Goal: Transaction & Acquisition: Purchase product/service

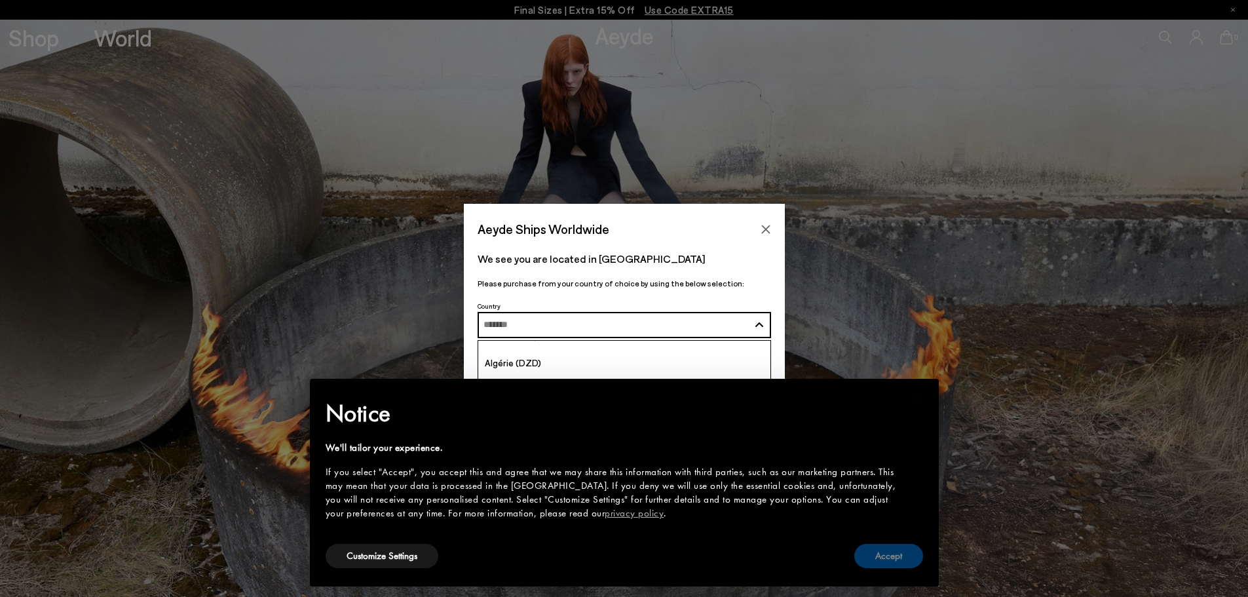
click at [880, 553] on button "Accept" at bounding box center [888, 556] width 69 height 24
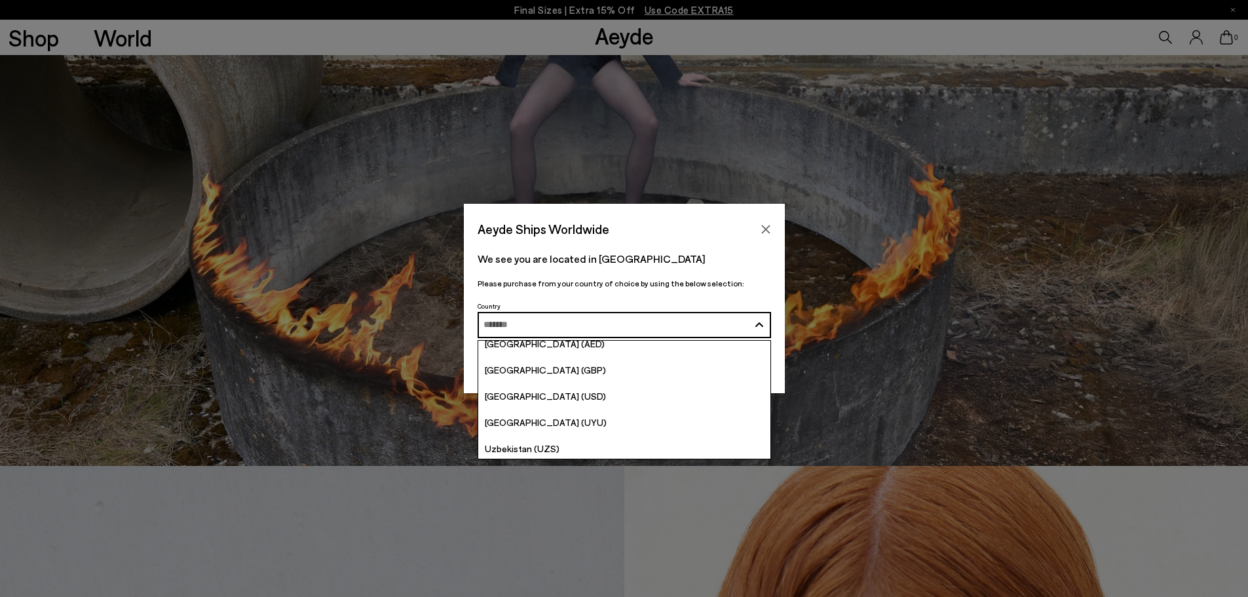
scroll to position [5061, 0]
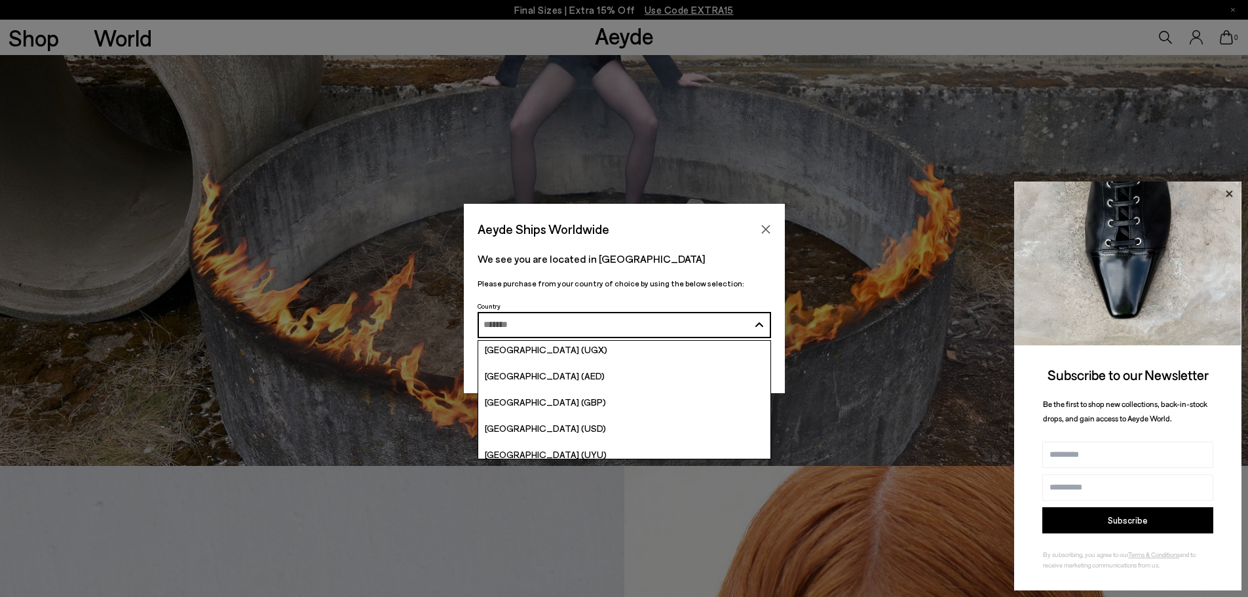
click at [1228, 197] on icon at bounding box center [1228, 193] width 17 height 17
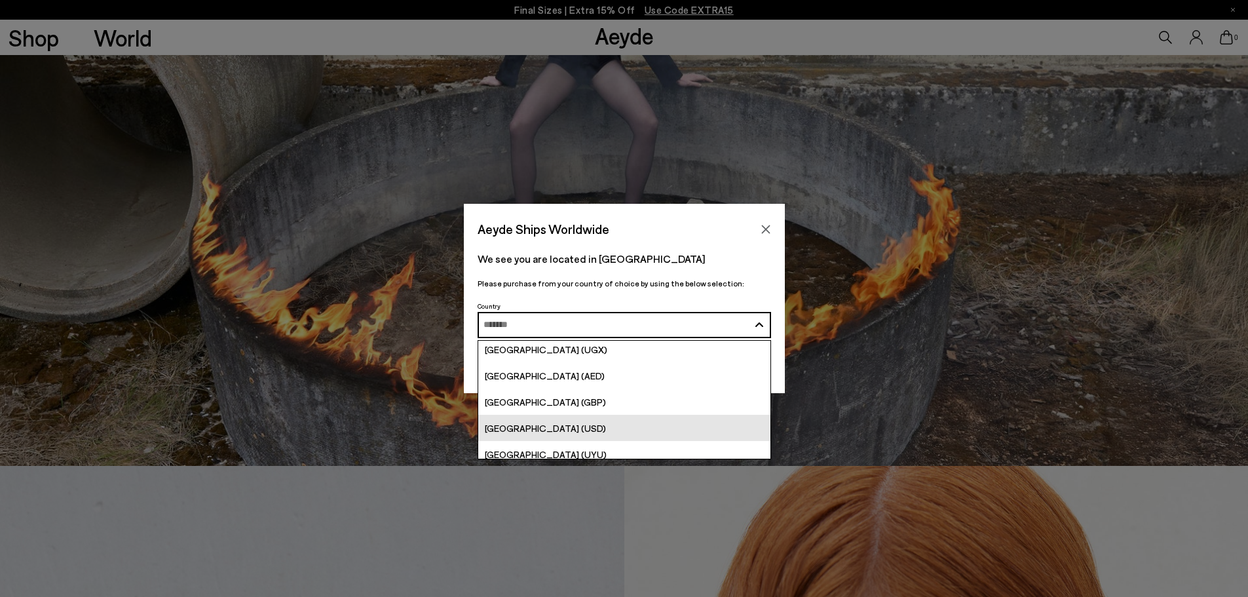
click at [544, 432] on span "[GEOGRAPHIC_DATA] (USD)" at bounding box center [545, 427] width 121 height 11
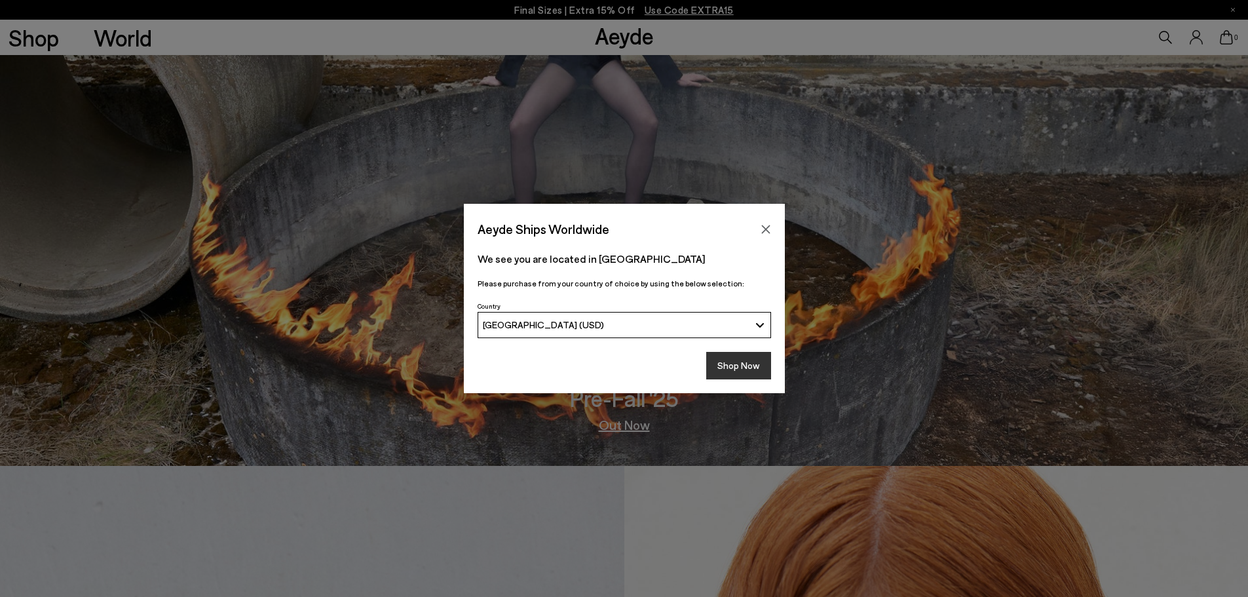
click at [722, 362] on button "Shop Now" at bounding box center [738, 366] width 65 height 28
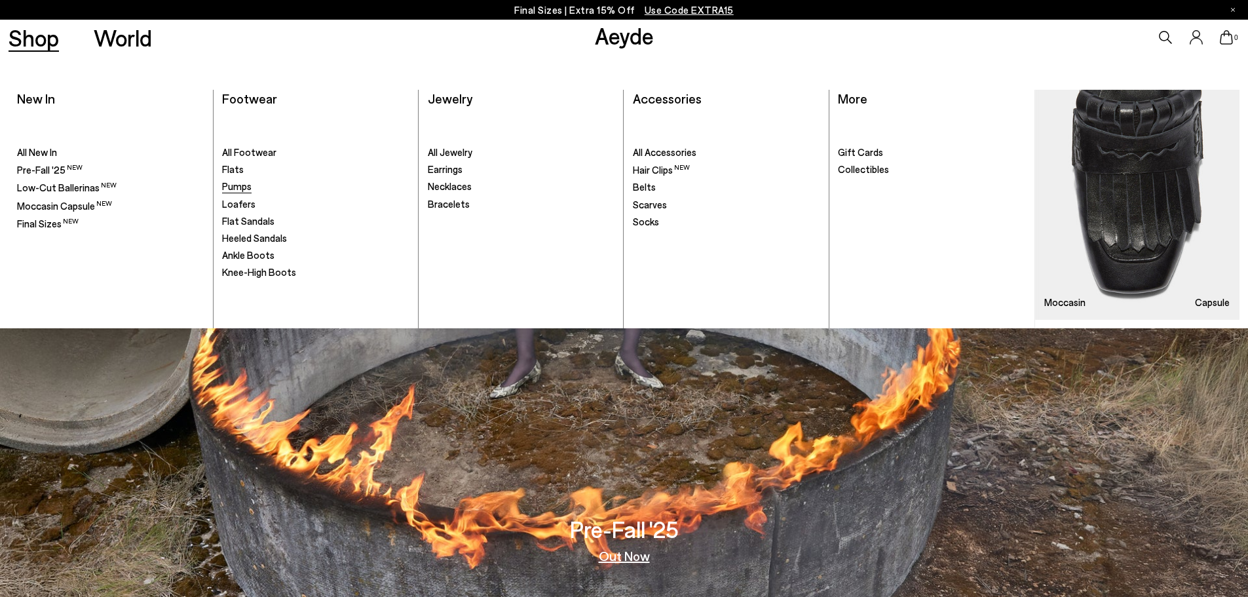
click at [239, 186] on span "Pumps" at bounding box center [236, 186] width 29 height 12
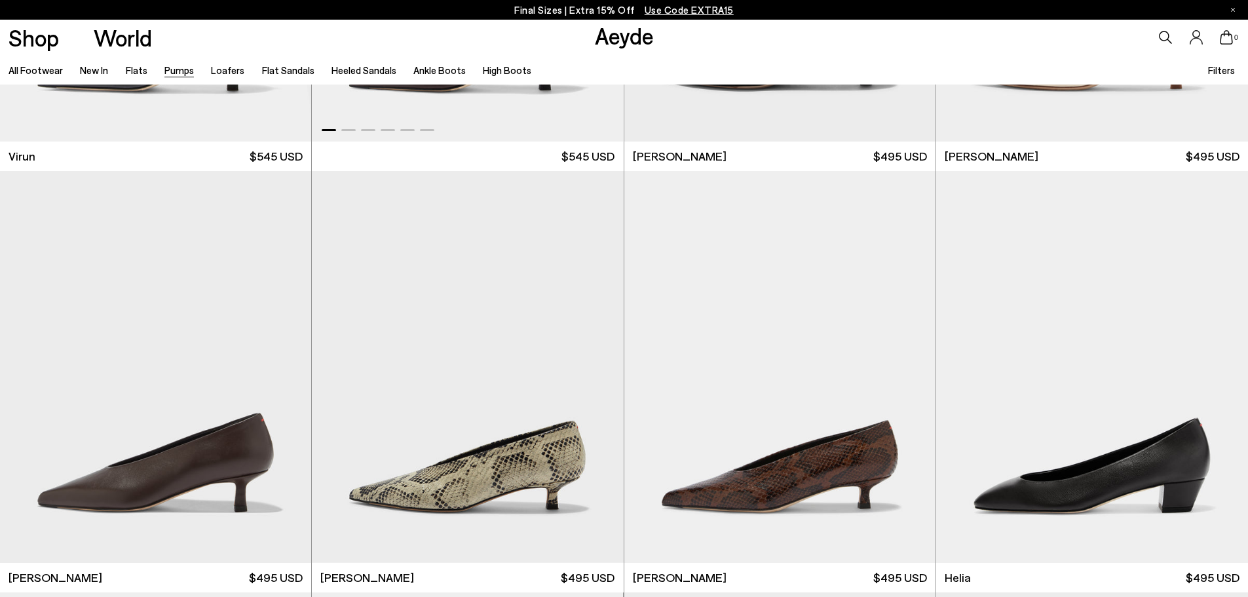
scroll to position [524, 0]
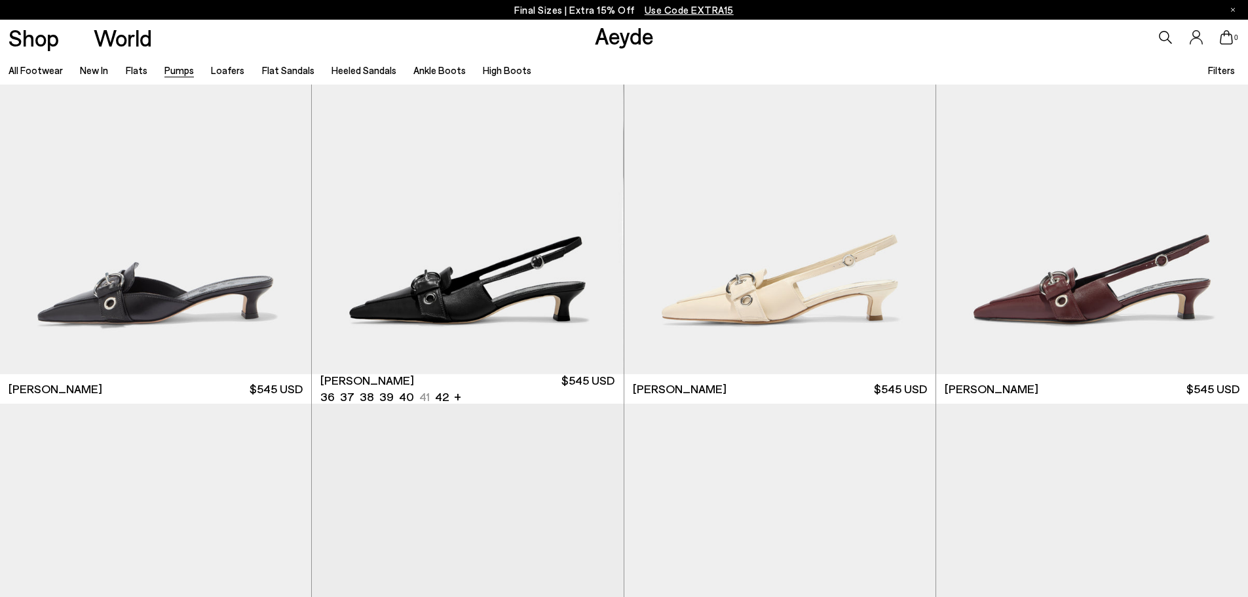
scroll to position [3057, 0]
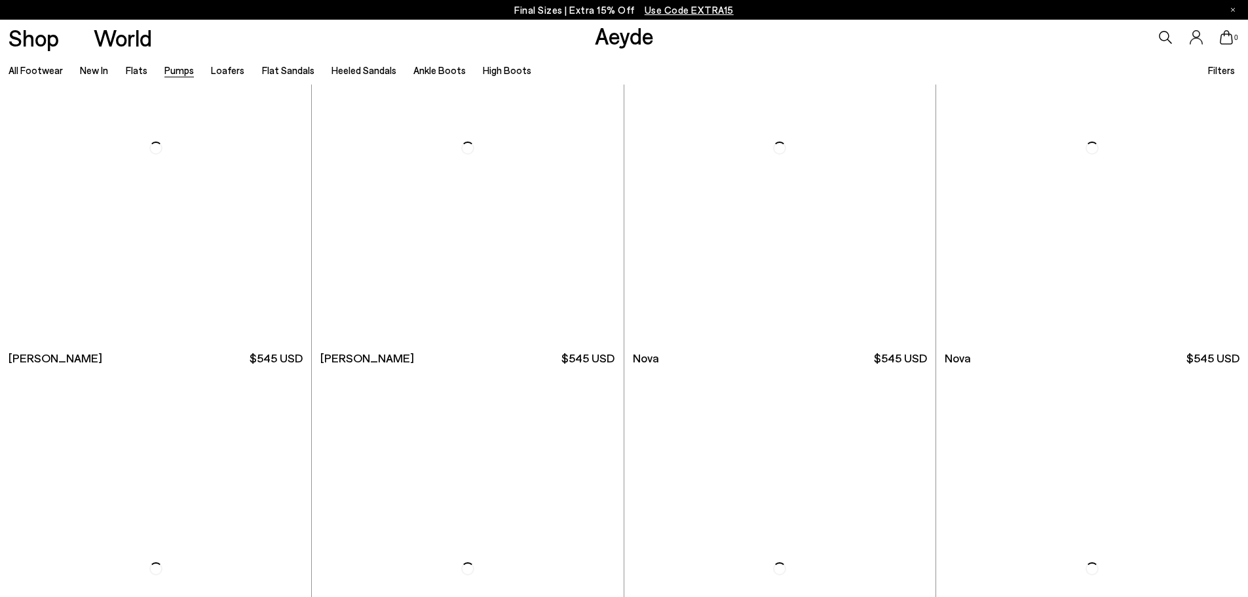
scroll to position [5638, 0]
